Goal: Task Accomplishment & Management: Use online tool/utility

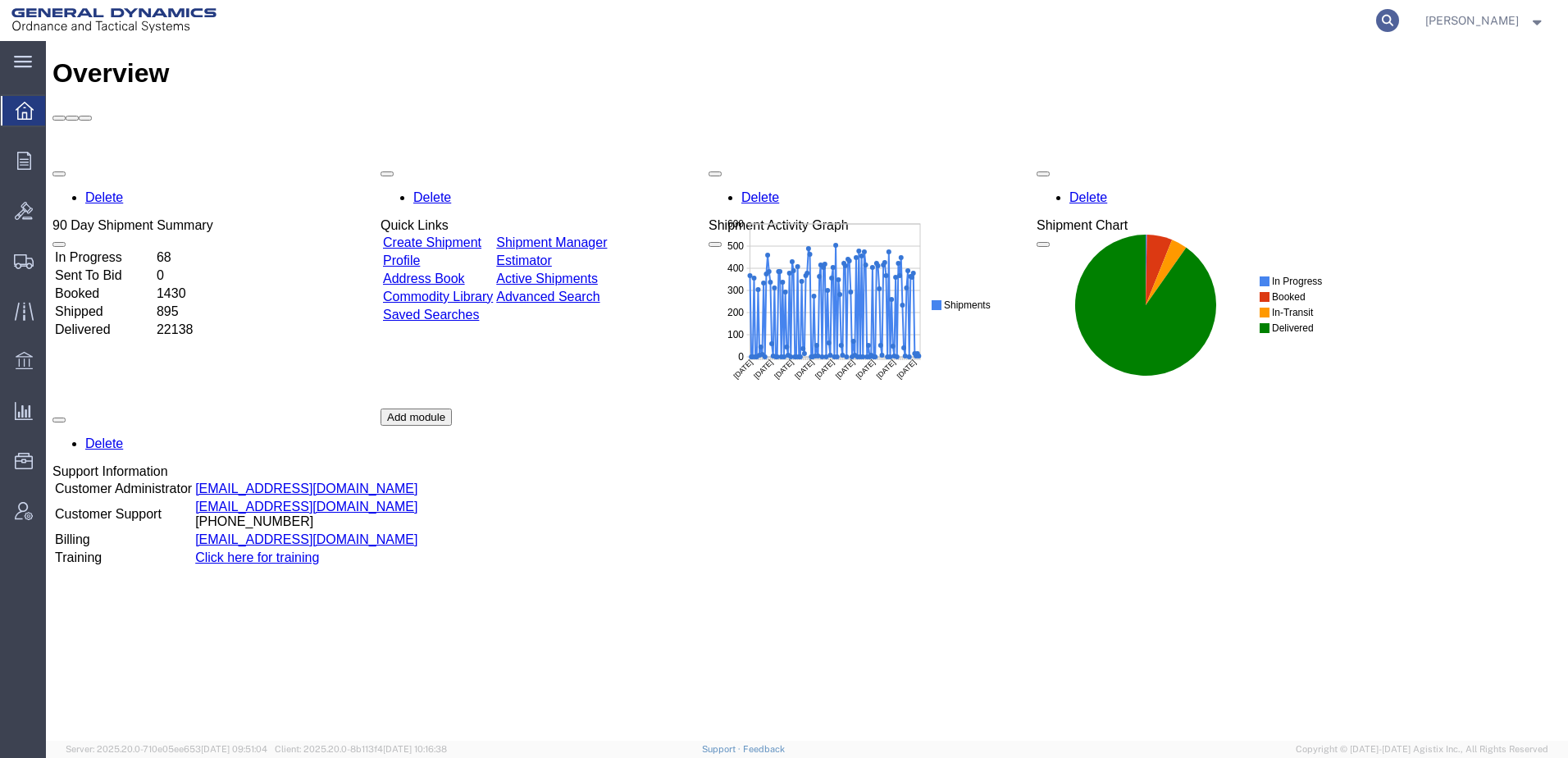
click at [785, 22] on icon at bounding box center [1387, 20] width 23 height 23
click at [785, 18] on input "search" at bounding box center [1127, 20] width 499 height 39
paste input "56994072"
type input "56994072"
click at [785, 19] on icon at bounding box center [1387, 20] width 23 height 23
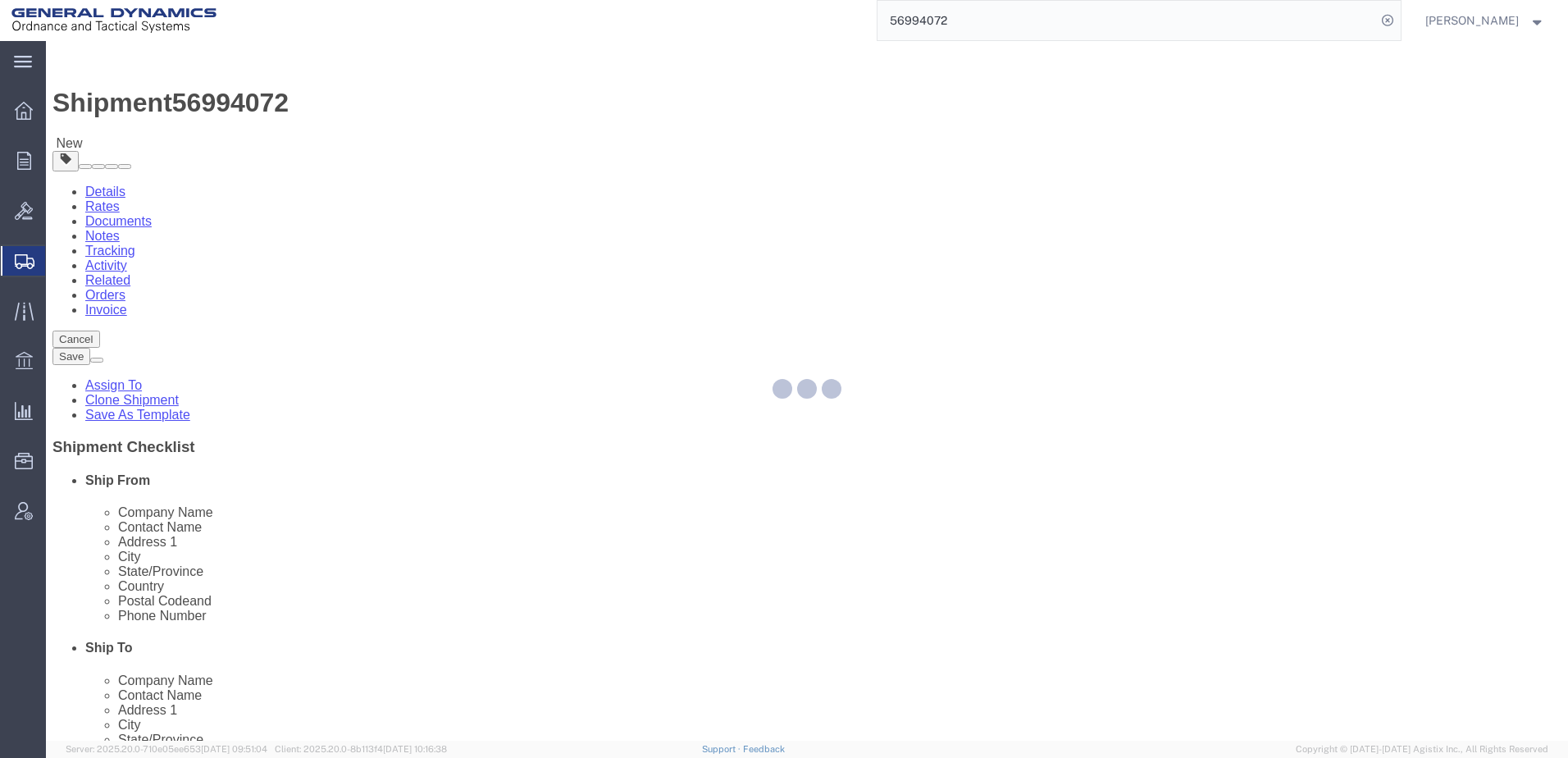
select select
select select "313"
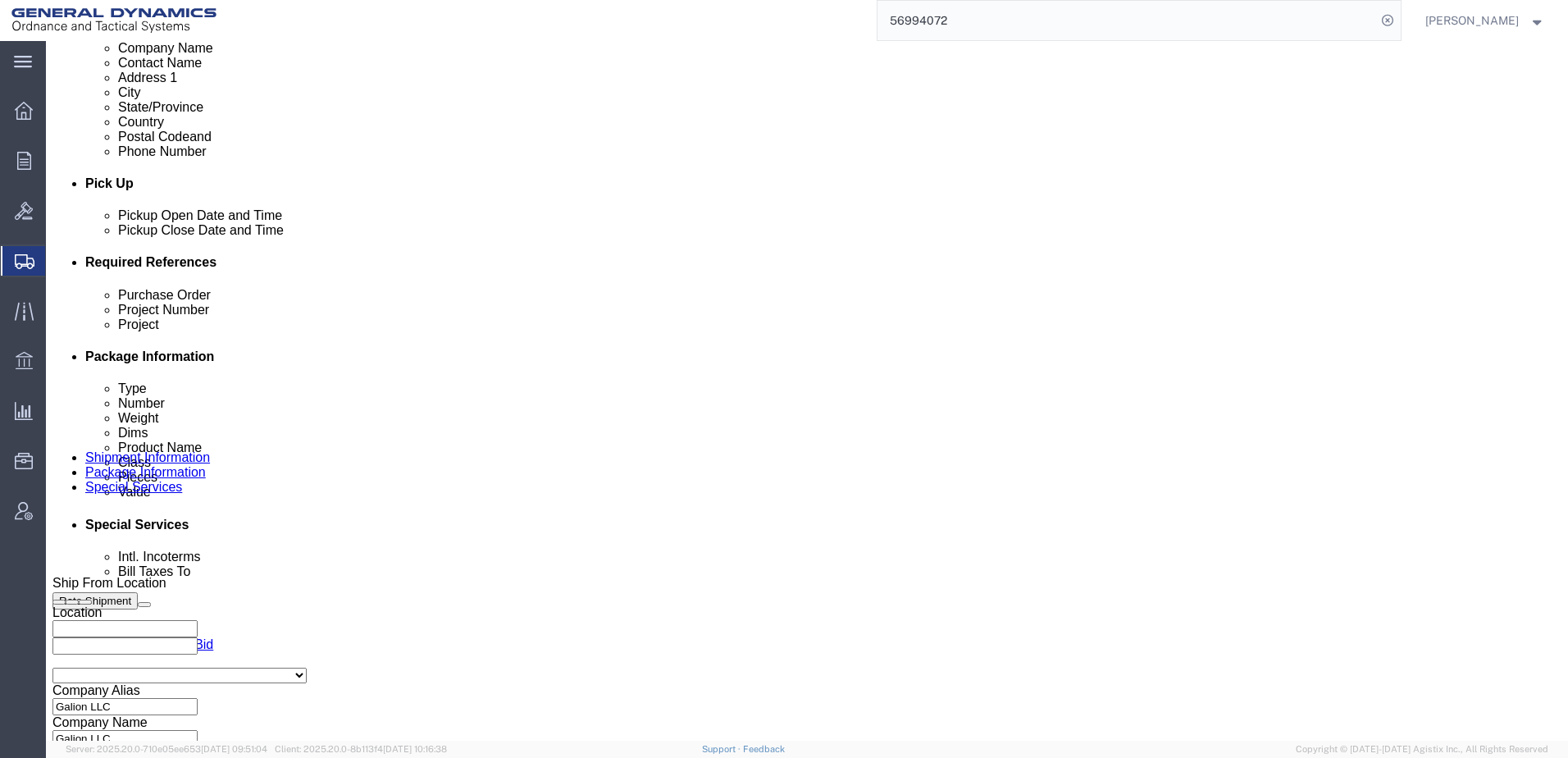
scroll to position [656, 0]
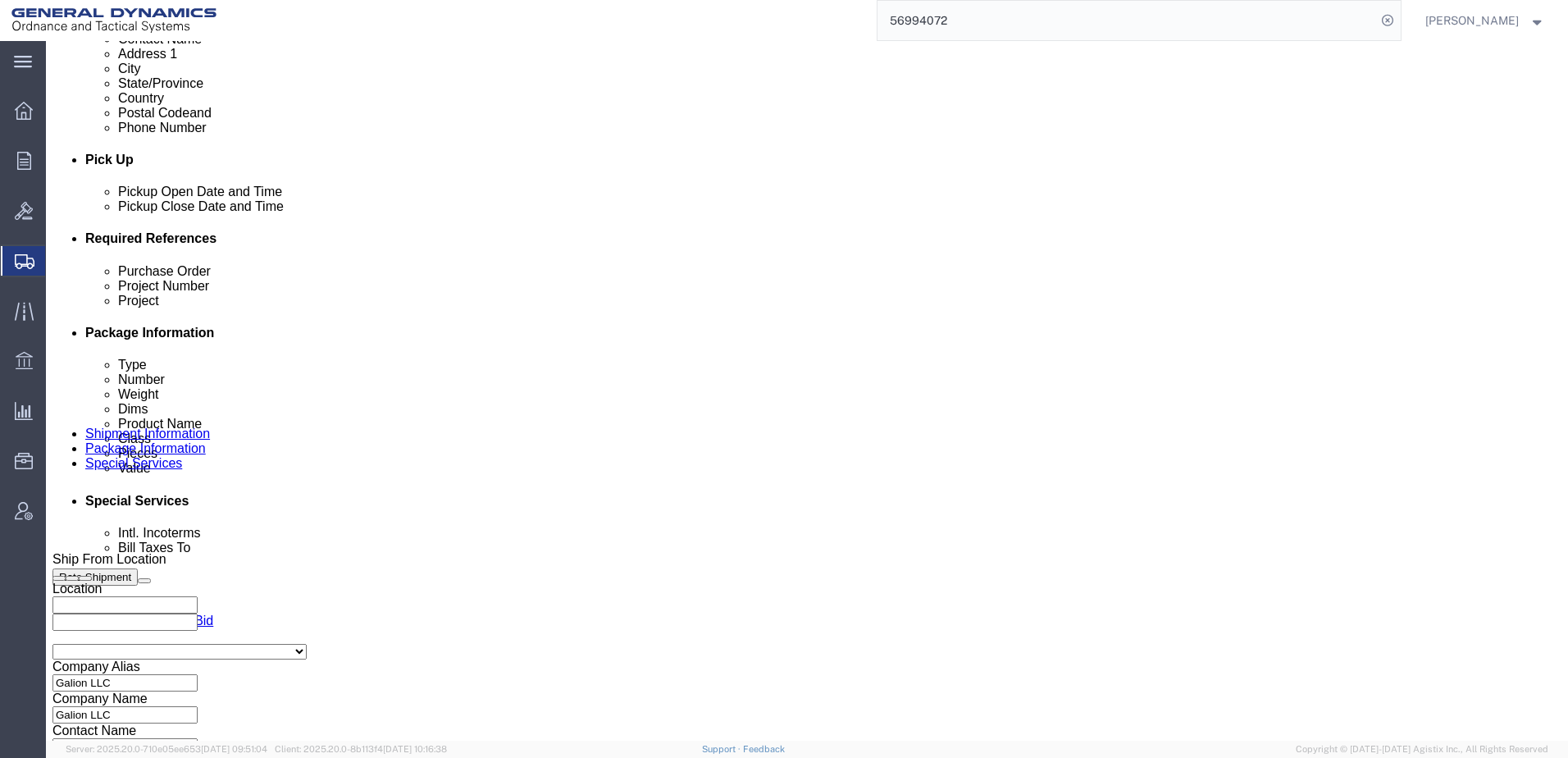
click input "text"
type input "N/A"
click input "text"
type input "N/A"
click select "Select Air Less than Truckload Multi-Leg Ocean Freight Rail Small Parcel Truckl…"
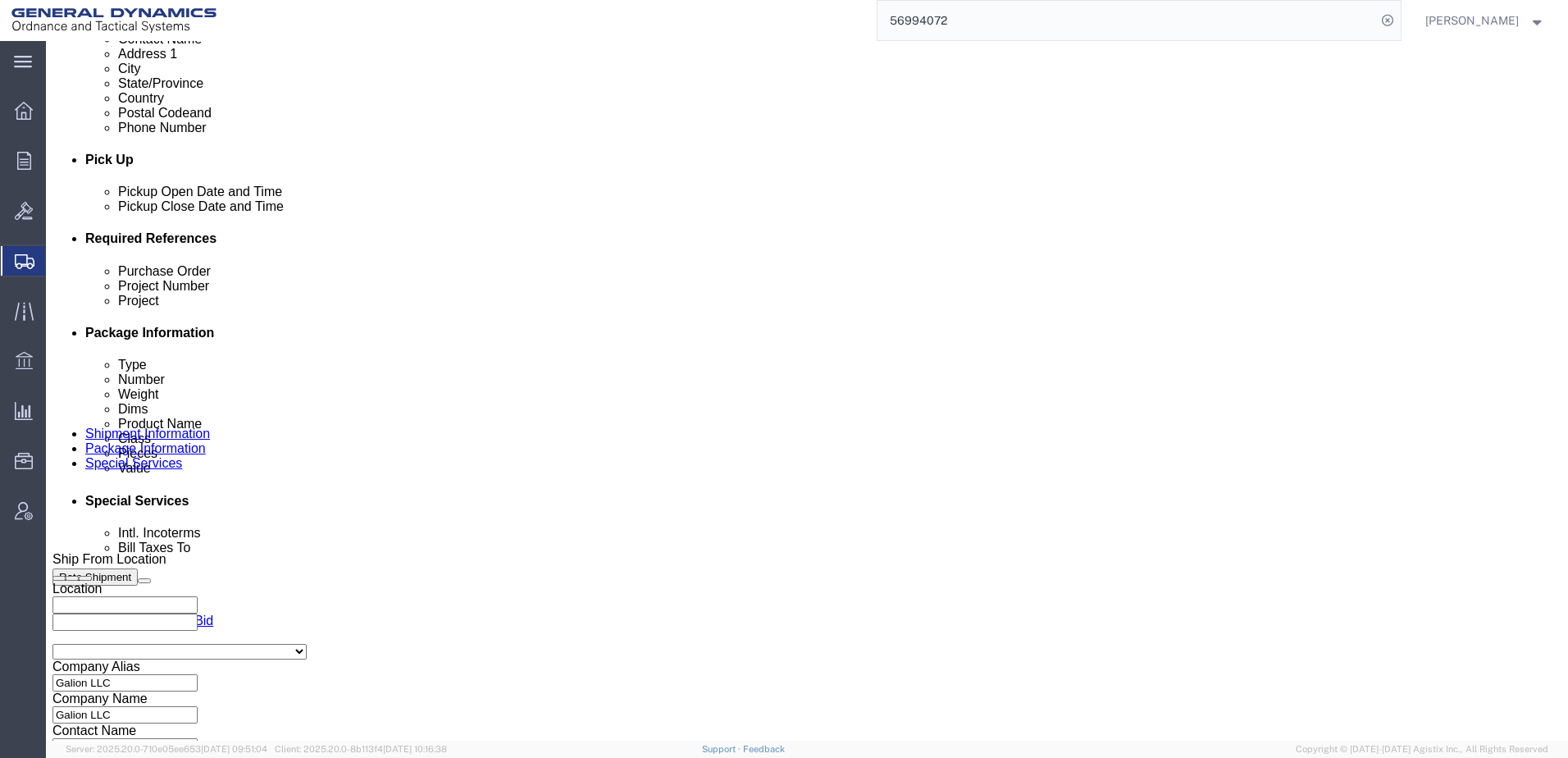
select select "LTL"
click select "Select Air Less than Truckload Multi-Leg Ocean Freight Rail Small Parcel Truckl…"
click button "Continue"
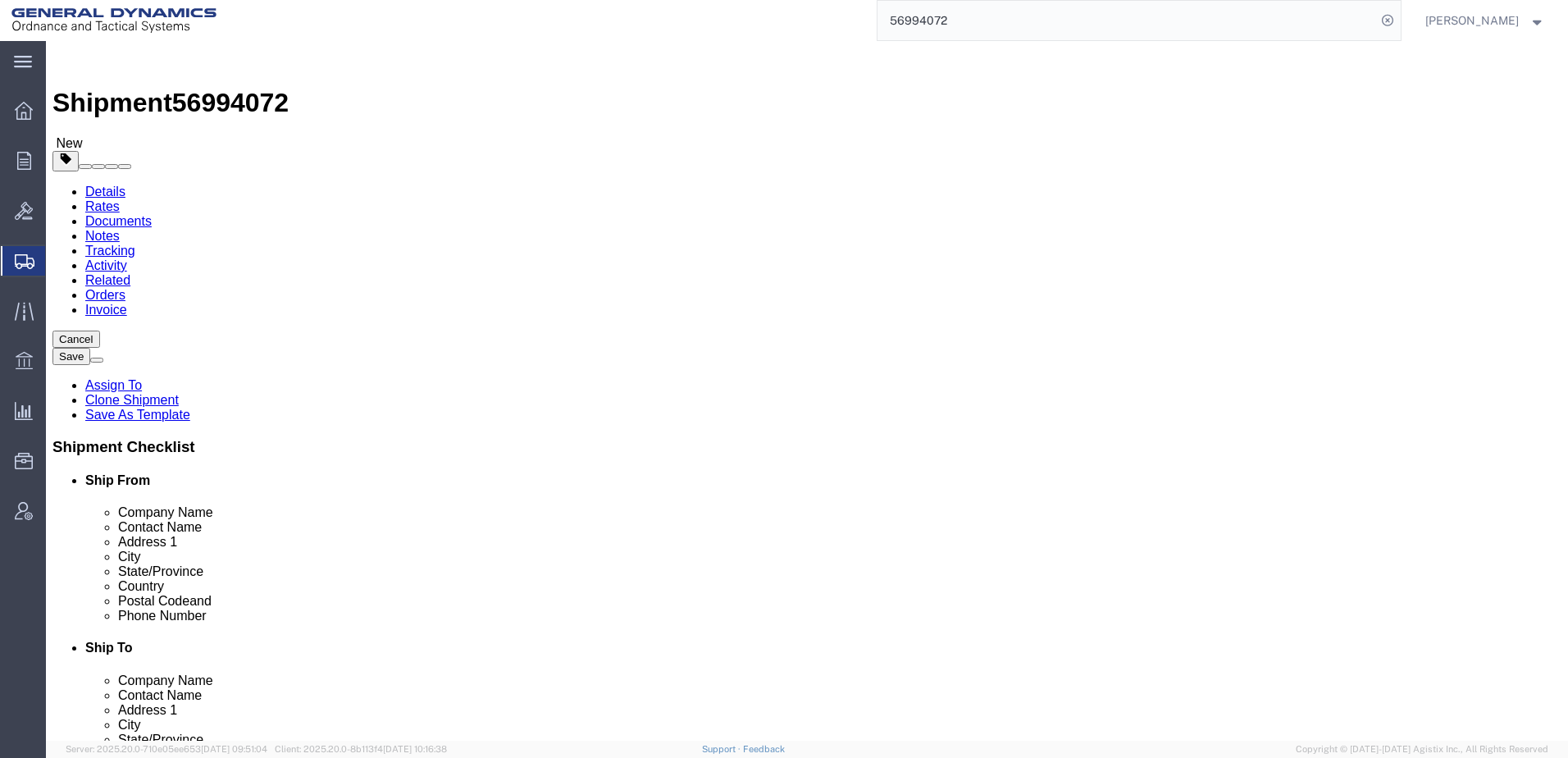
click dd "46799.00 USD"
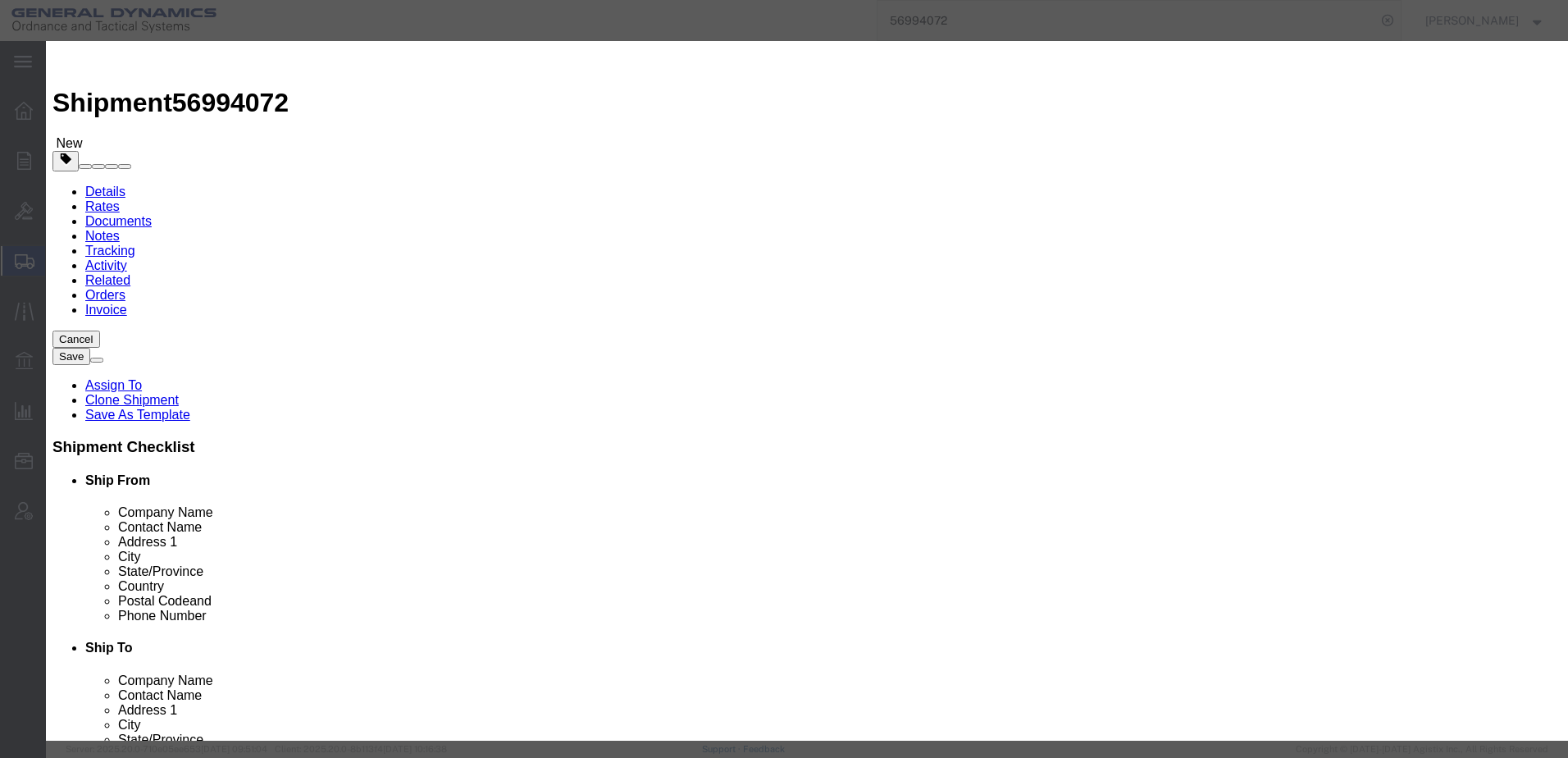
click select "Select 50 55 60 65 70 85 92.5 100 125 175 250 300 400"
select select "55"
click select "Select 50 55 60 65 70 85 92.5 100 125 175 250 300 400"
click button "Save & Close"
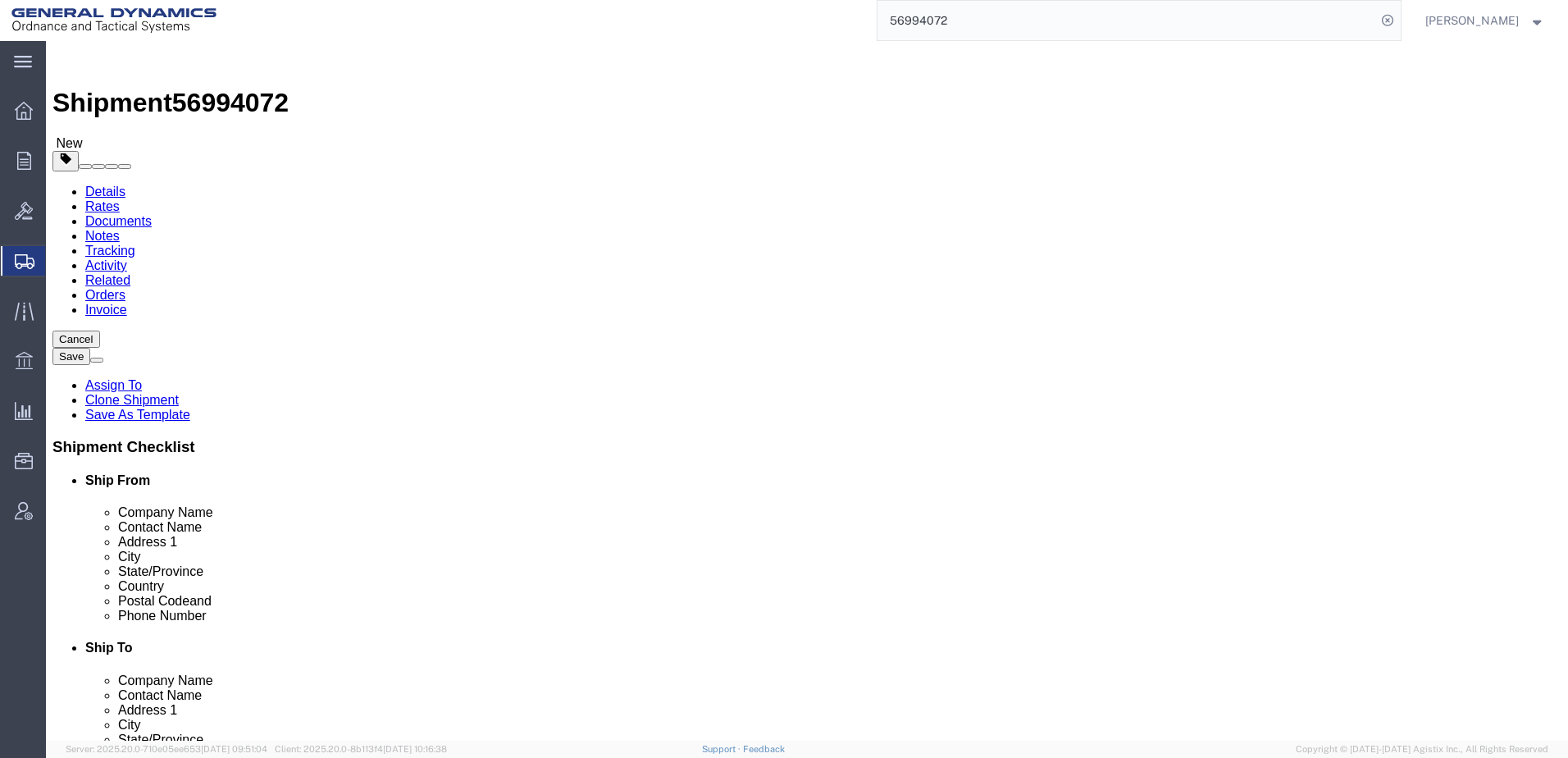
click button "Rate Shipment"
